Goal: Task Accomplishment & Management: Use online tool/utility

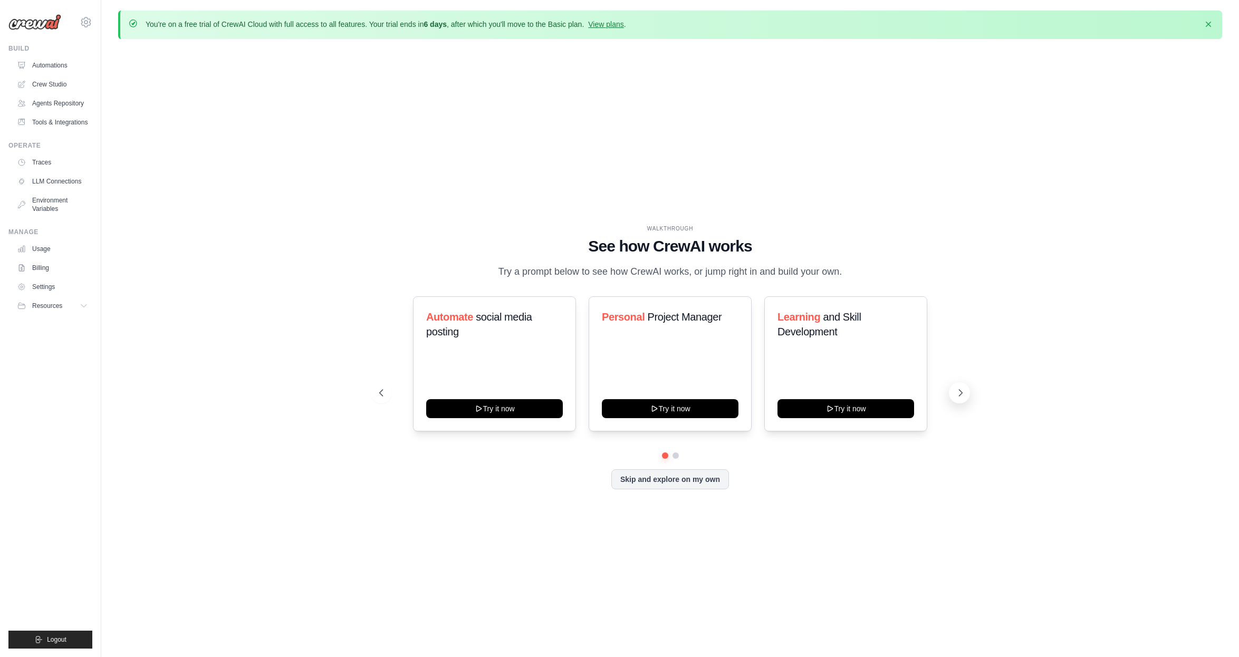
click at [958, 397] on icon at bounding box center [960, 393] width 11 height 11
click at [47, 101] on link "Agents Repository" at bounding box center [54, 103] width 80 height 17
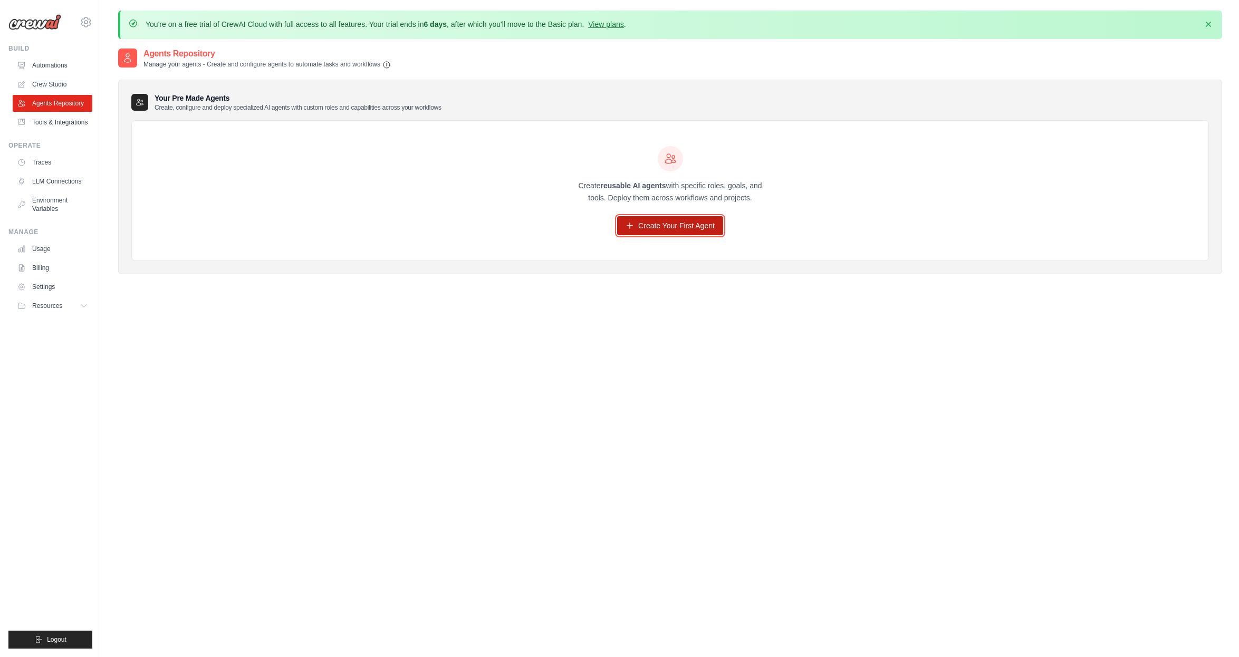
click at [654, 230] on link "Create Your First Agent" at bounding box center [670, 225] width 106 height 19
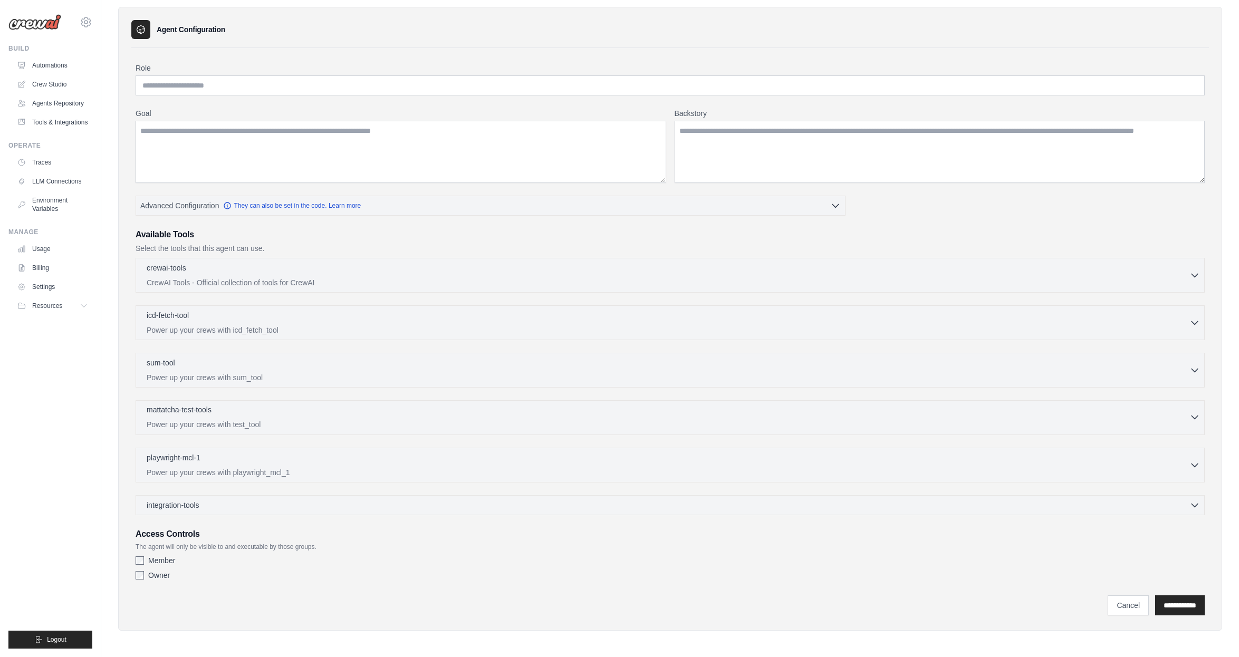
scroll to position [73, 0]
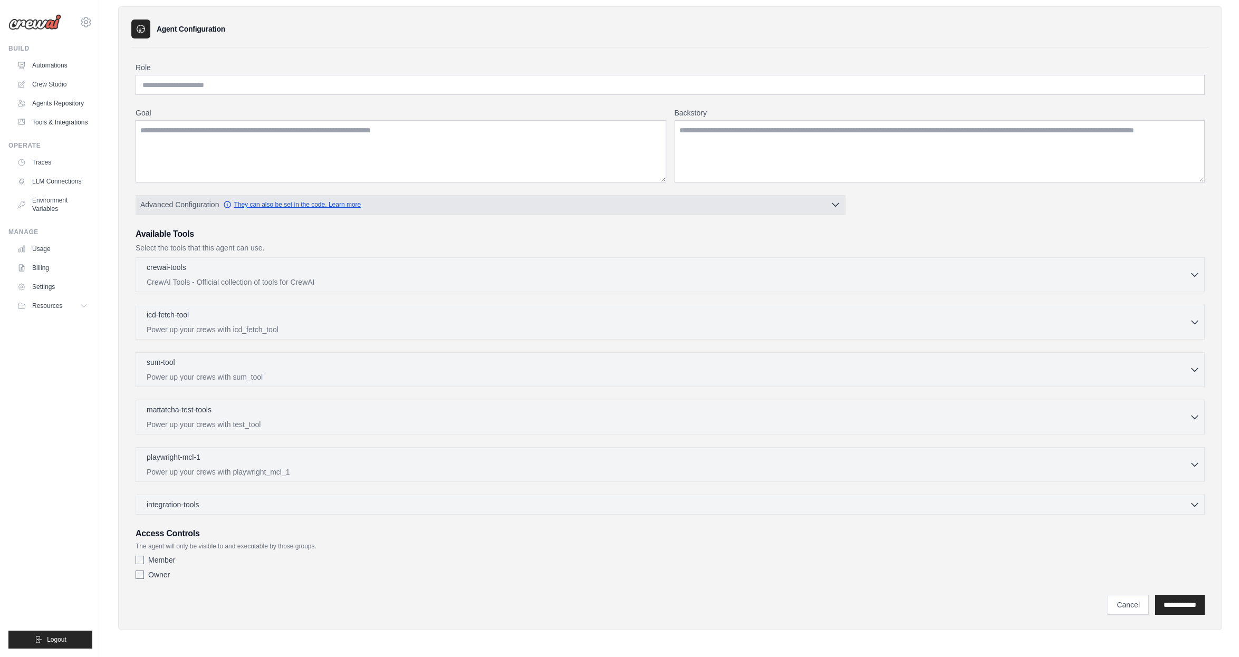
click at [297, 204] on link "They can also be set in the code. Learn more" at bounding box center [292, 204] width 138 height 8
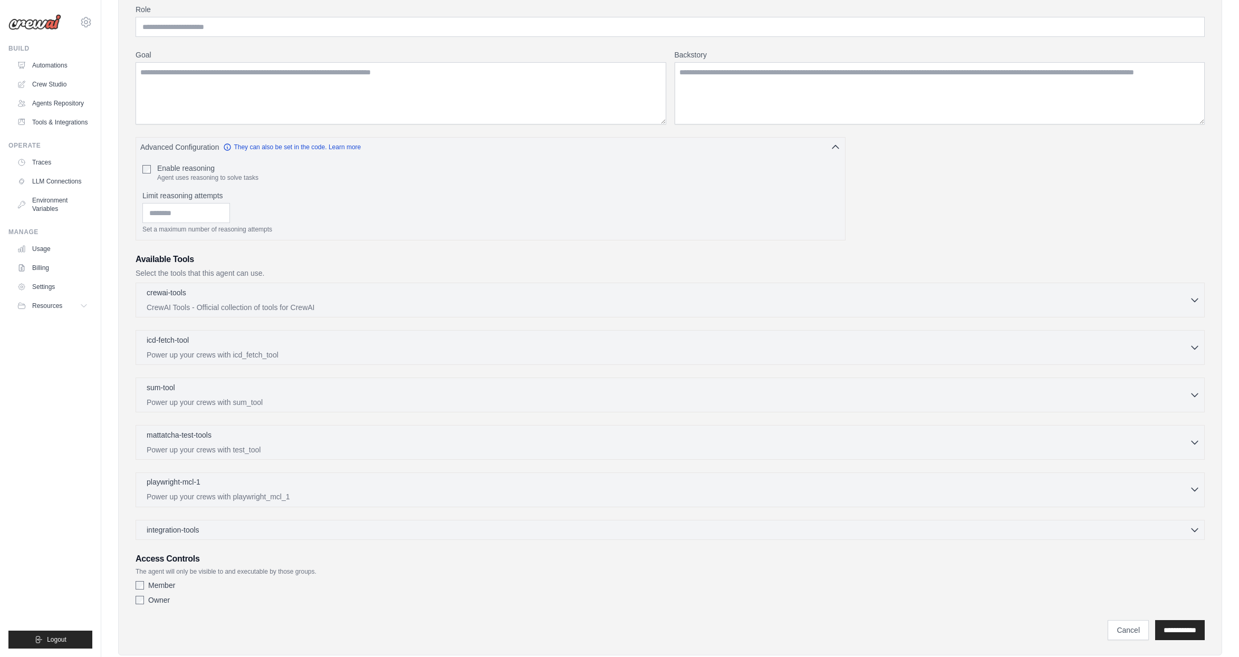
scroll to position [156, 0]
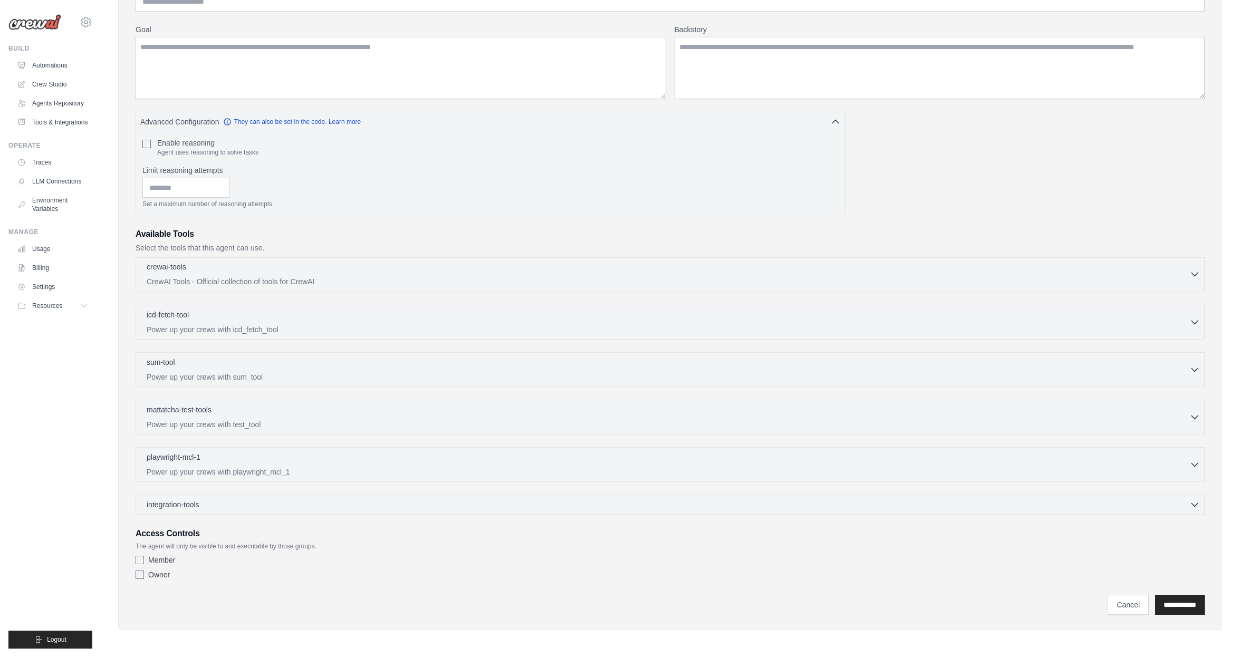
click at [226, 276] on p "CrewAI Tools - Official collection of tools for CrewAI" at bounding box center [668, 281] width 1043 height 11
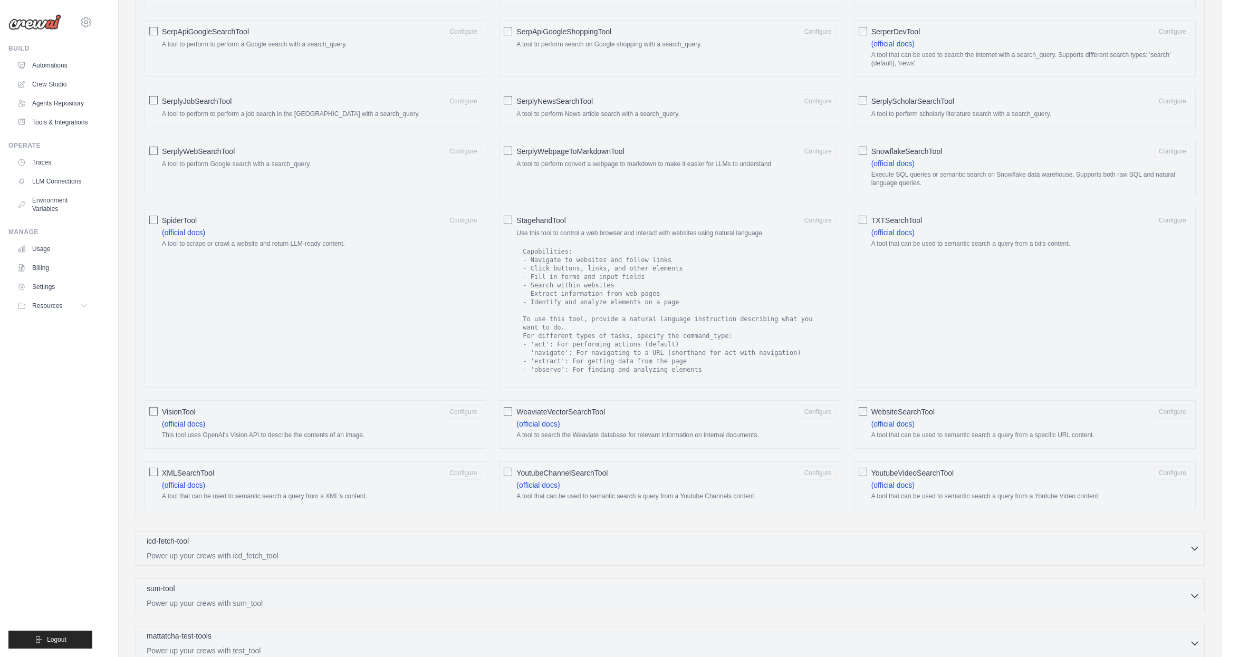
scroll to position [1653, 0]
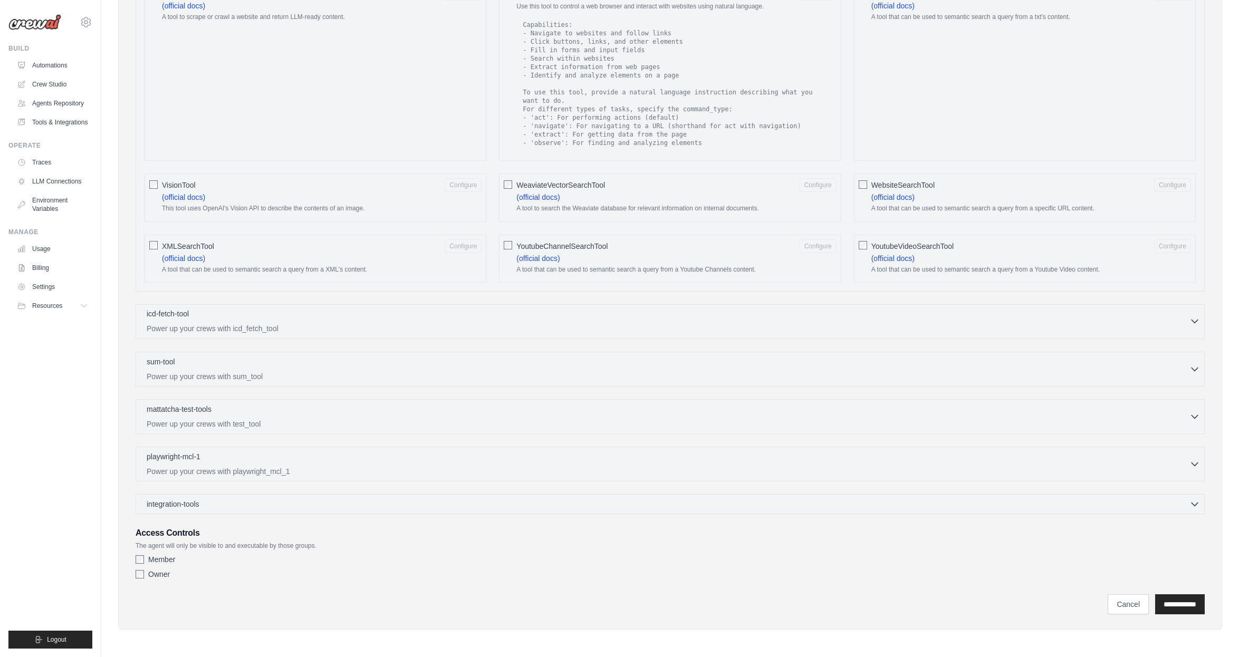
click at [238, 317] on div "icd-fetch-tool 0 selected" at bounding box center [668, 315] width 1043 height 13
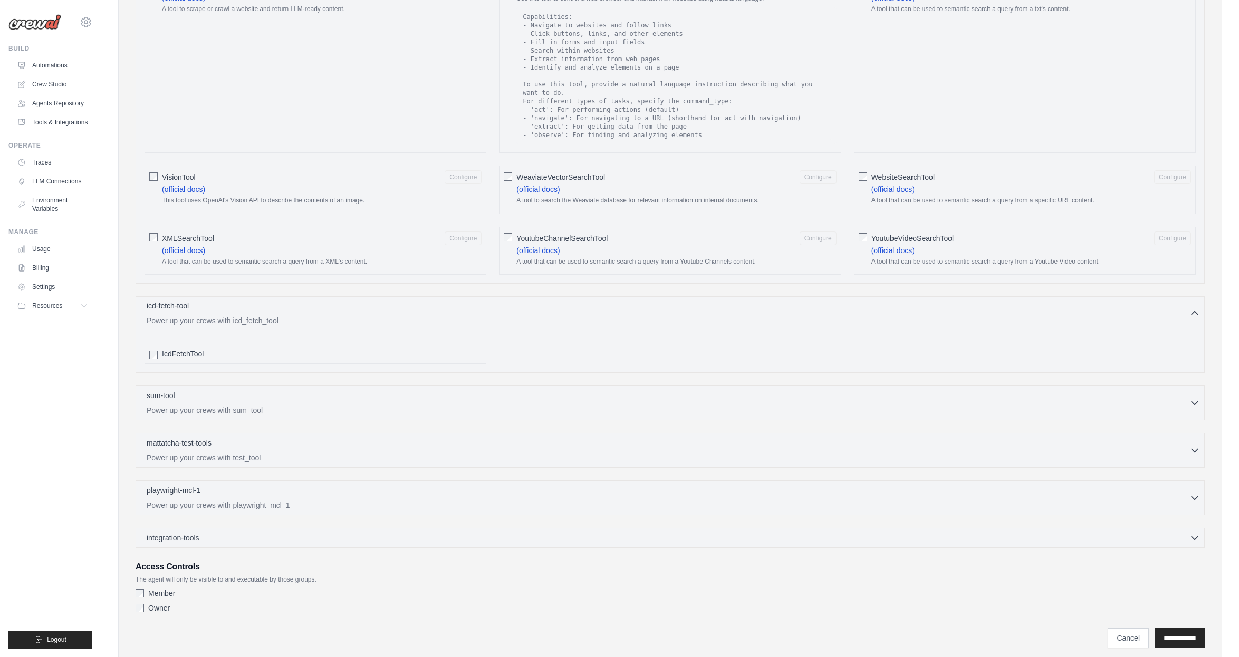
click at [238, 313] on div "icd-fetch-tool 0 selected" at bounding box center [668, 307] width 1043 height 13
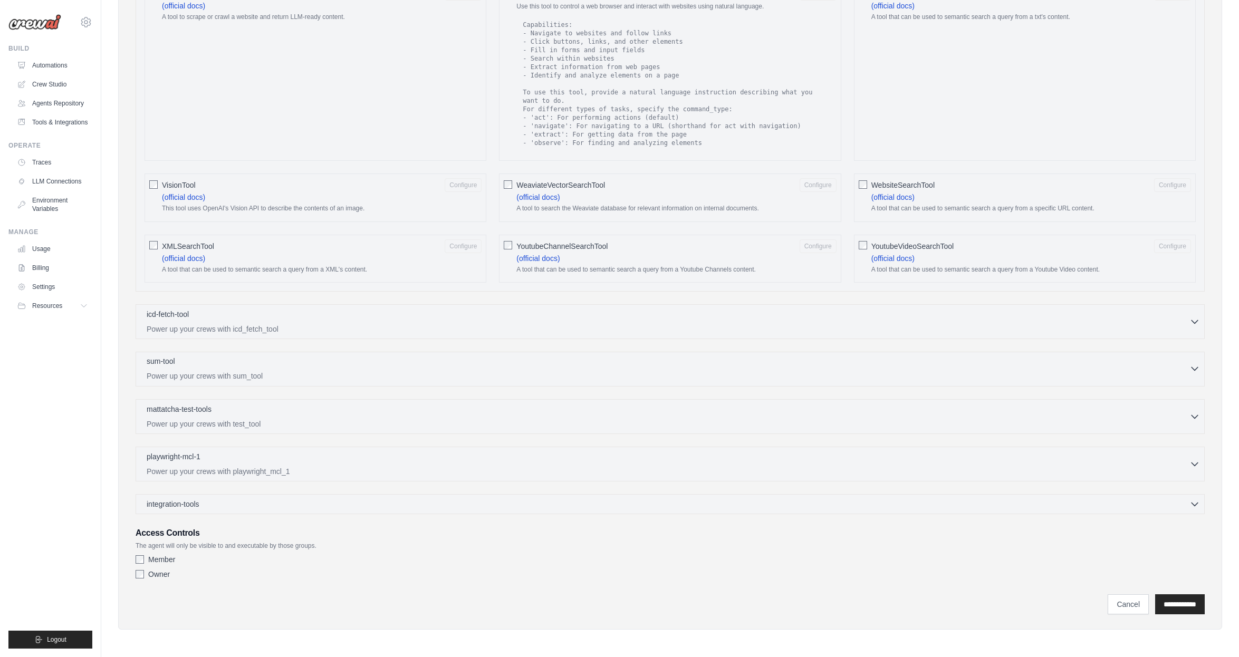
click at [204, 362] on div "sum-tool 0 selected" at bounding box center [668, 362] width 1043 height 13
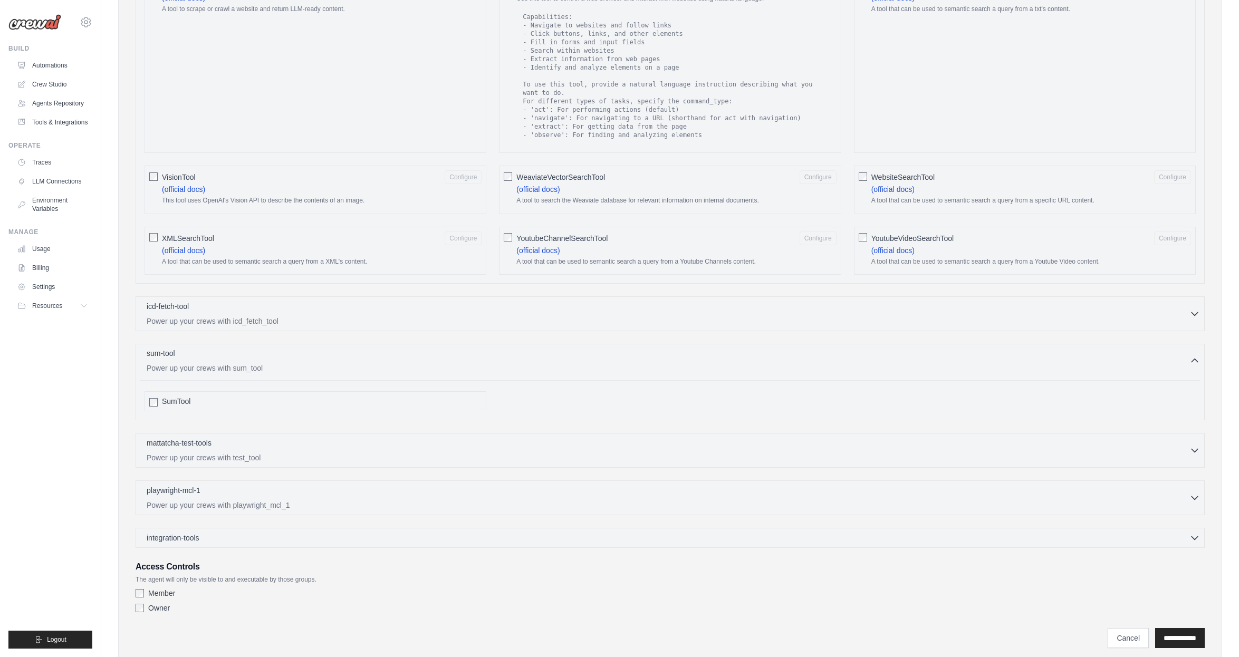
click at [204, 361] on div "sum-tool 0 selected" at bounding box center [668, 354] width 1043 height 13
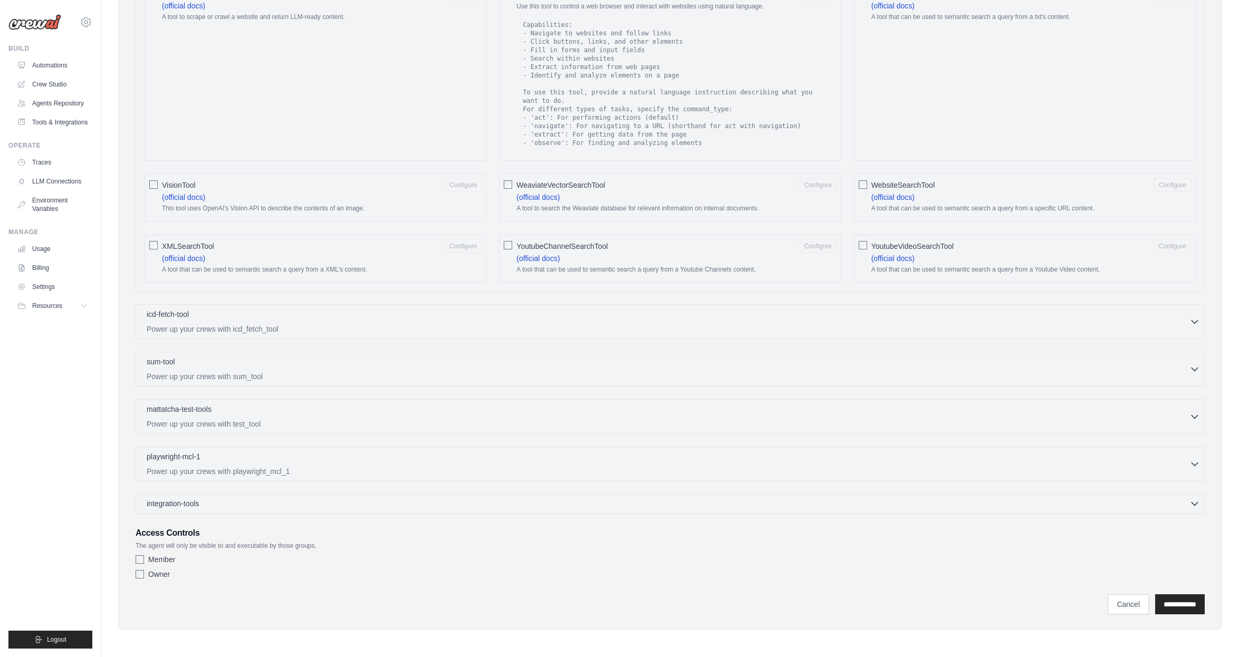
click at [217, 498] on div "integration-tools 0 selected" at bounding box center [673, 503] width 1053 height 11
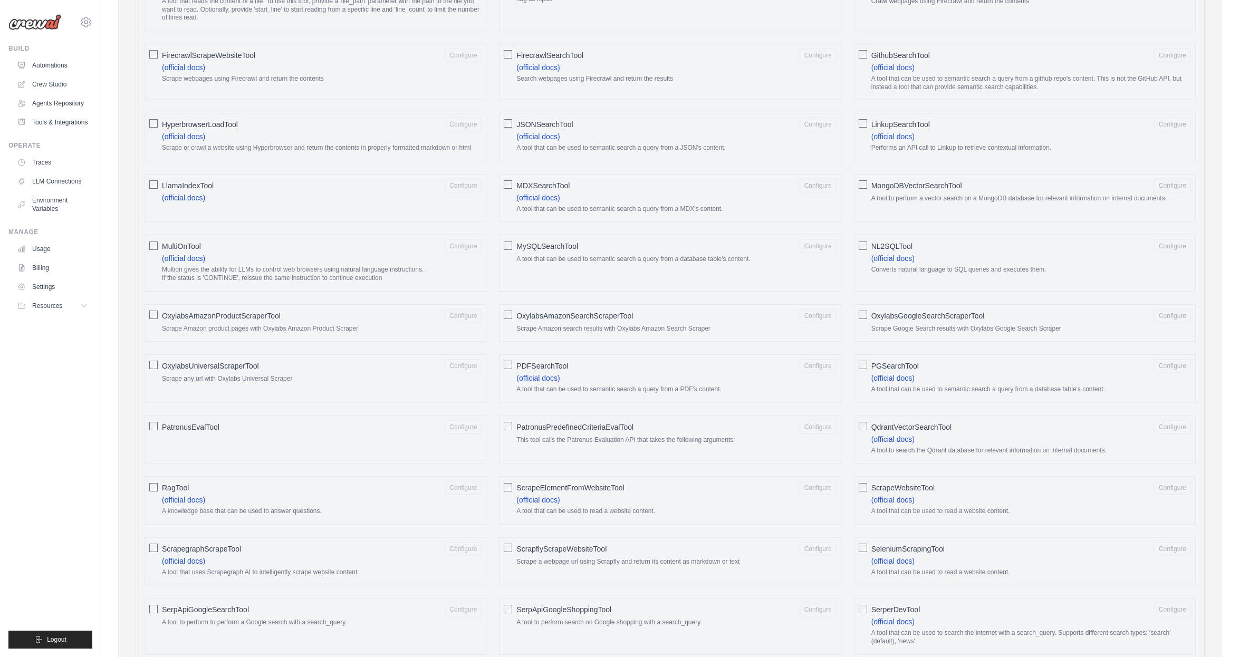
scroll to position [0, 0]
